Goal: Task Accomplishment & Management: Use online tool/utility

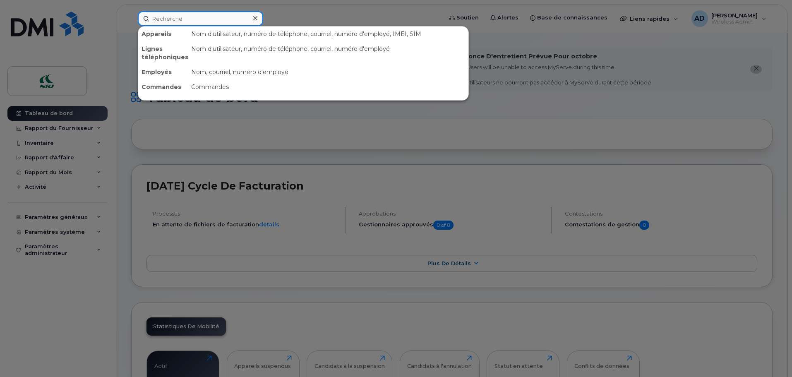
click at [184, 24] on input at bounding box center [200, 18] width 125 height 15
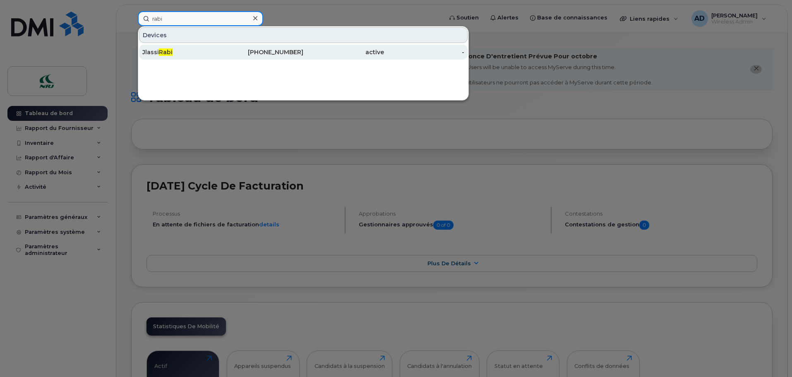
type input "rabi"
click at [174, 53] on div "Jlassi Rabi" at bounding box center [182, 52] width 81 height 8
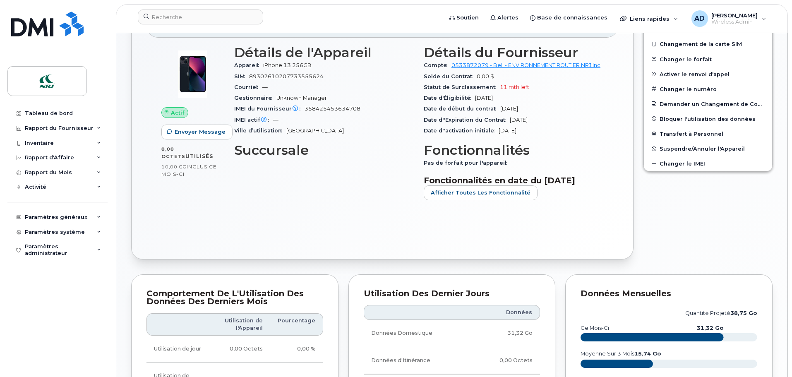
scroll to position [248, 0]
click at [695, 133] on button "Transfert à Personnel" at bounding box center [708, 133] width 128 height 15
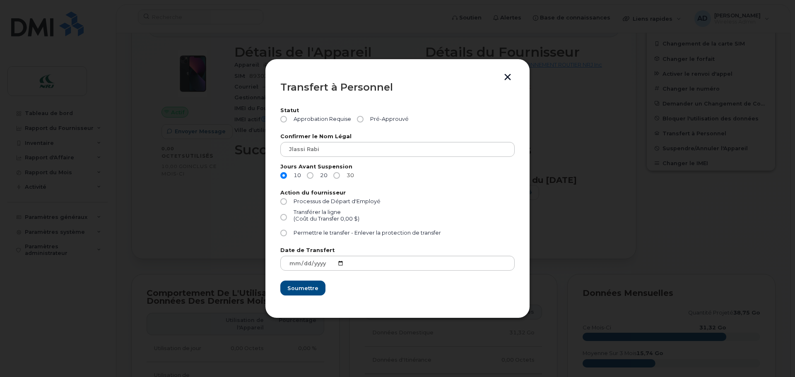
click at [338, 175] on input "30" at bounding box center [336, 175] width 7 height 7
radio input "true"
click at [358, 118] on input "Pré-Approuvé" at bounding box center [360, 119] width 7 height 7
radio input "true"
click at [284, 202] on input "Processus de Départ d'Employé" at bounding box center [283, 201] width 7 height 7
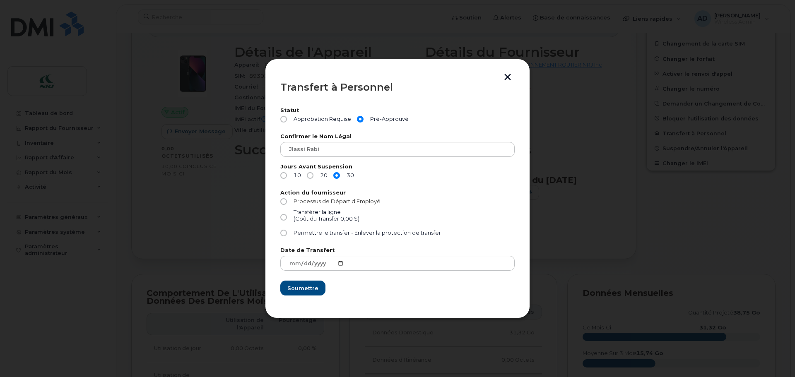
radio input "true"
click at [311, 289] on span "Soumettre" at bounding box center [302, 288] width 31 height 8
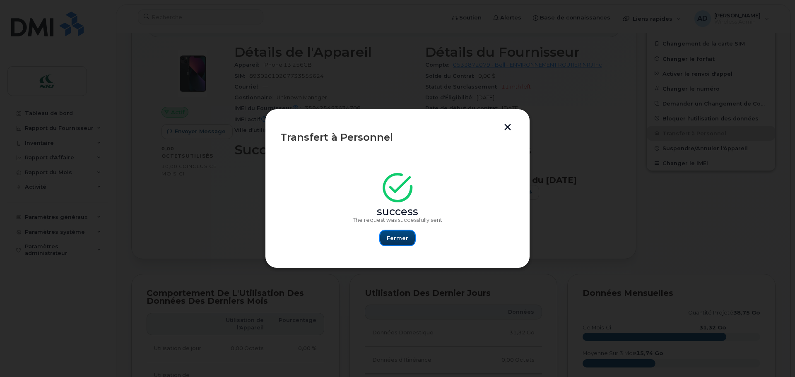
click at [402, 244] on button "Fermer" at bounding box center [397, 238] width 35 height 15
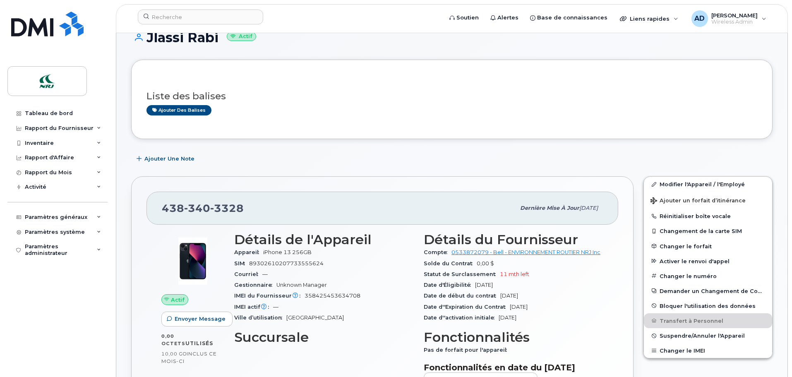
scroll to position [0, 0]
